Goal: Information Seeking & Learning: Learn about a topic

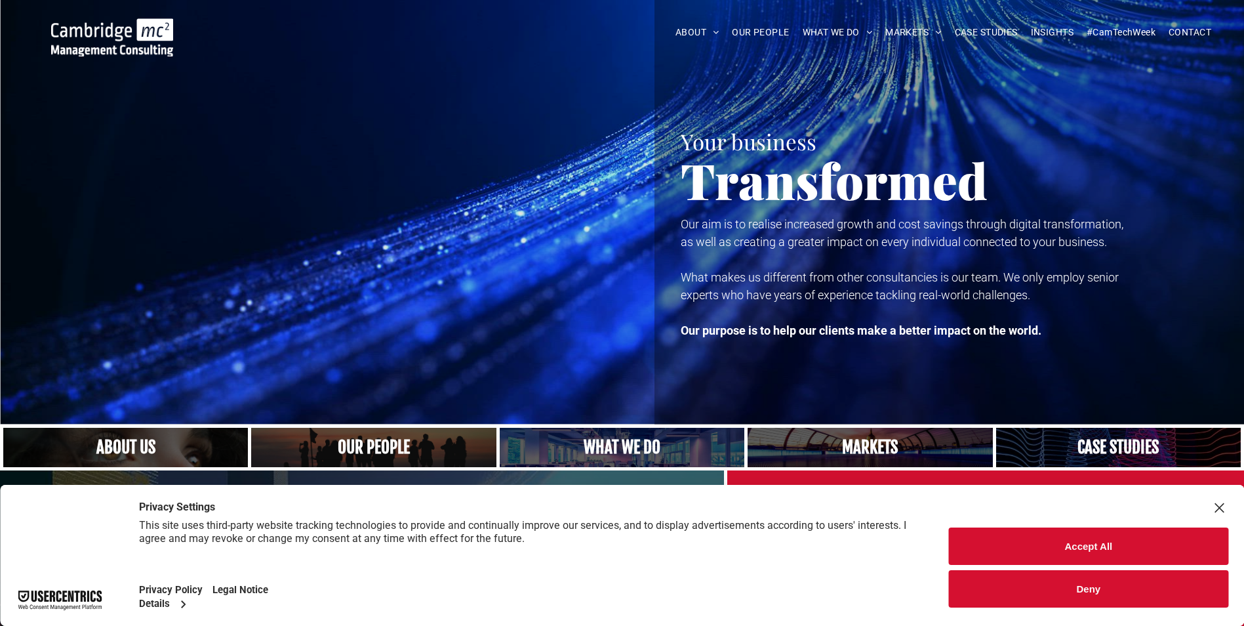
click at [1136, 598] on button "Deny" at bounding box center [1088, 588] width 279 height 37
